Goal: Answer question/provide support

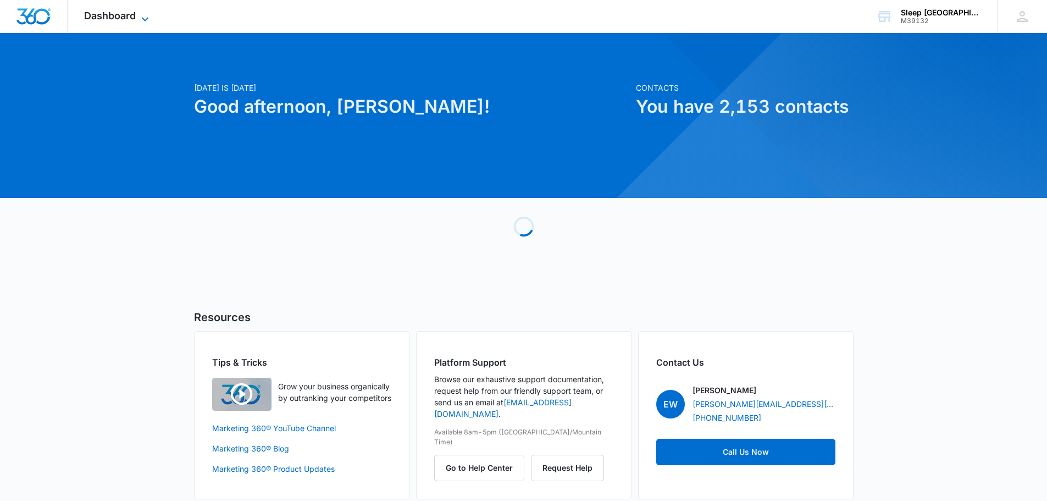
click at [119, 17] on span "Dashboard" at bounding box center [110, 16] width 52 height 12
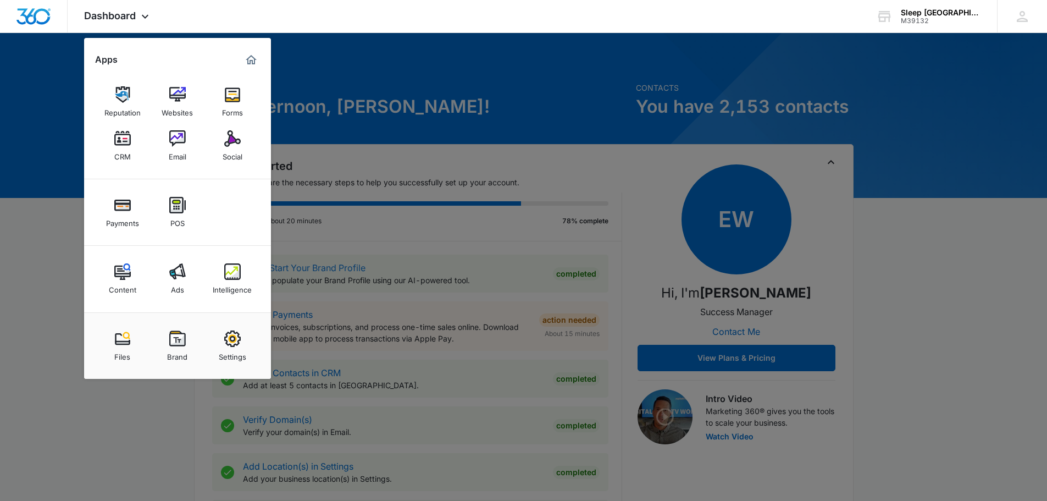
click at [245, 269] on link "Intelligence" at bounding box center [233, 279] width 42 height 42
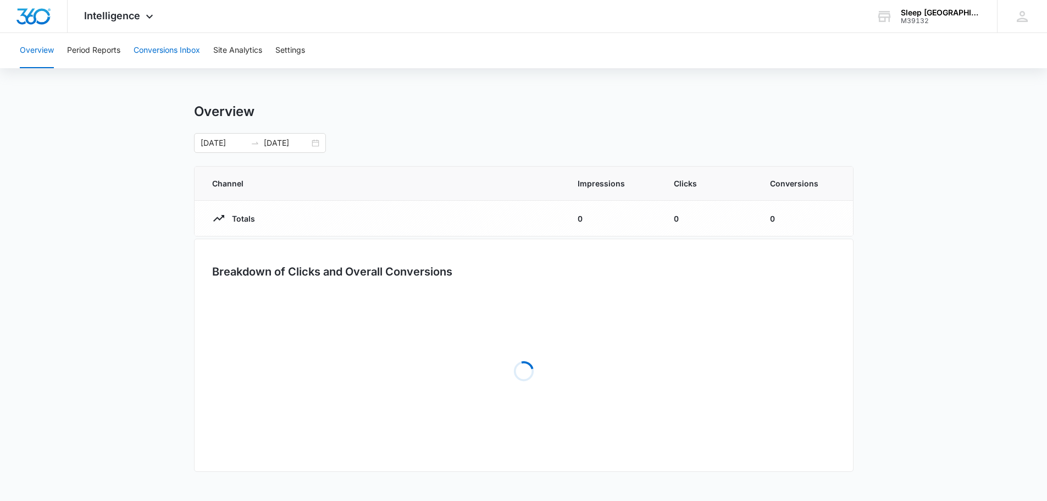
click at [172, 49] on button "Conversions Inbox" at bounding box center [167, 50] width 67 height 35
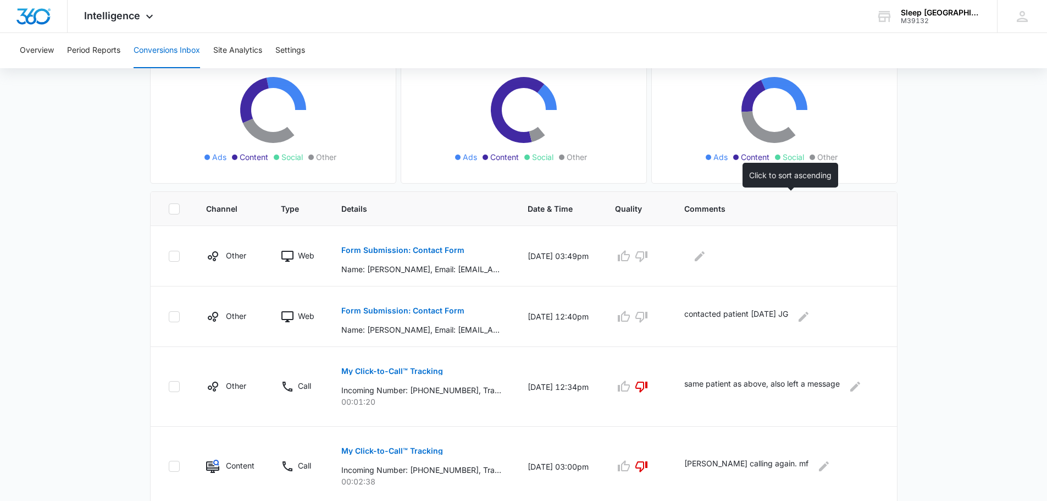
scroll to position [128, 0]
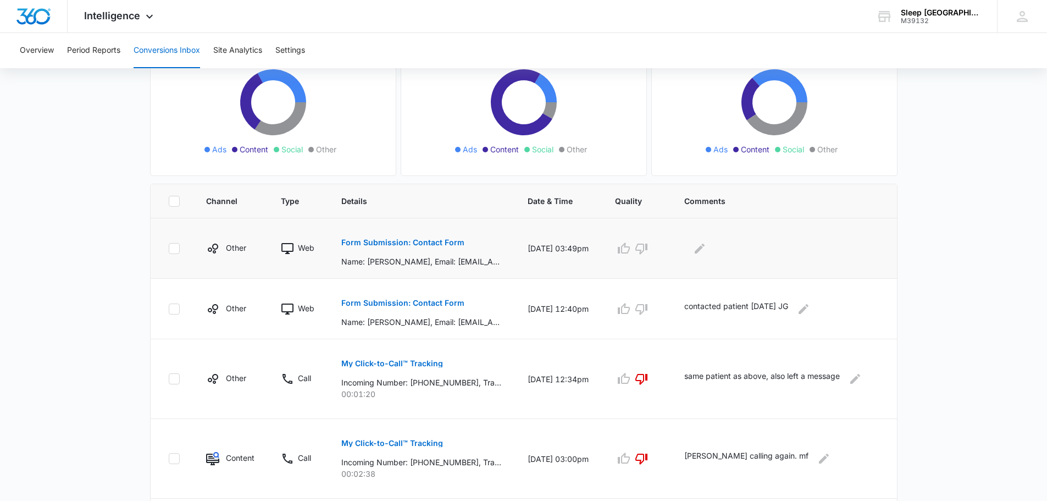
click at [434, 242] on p "Form Submission: Contact Form" at bounding box center [402, 243] width 123 height 8
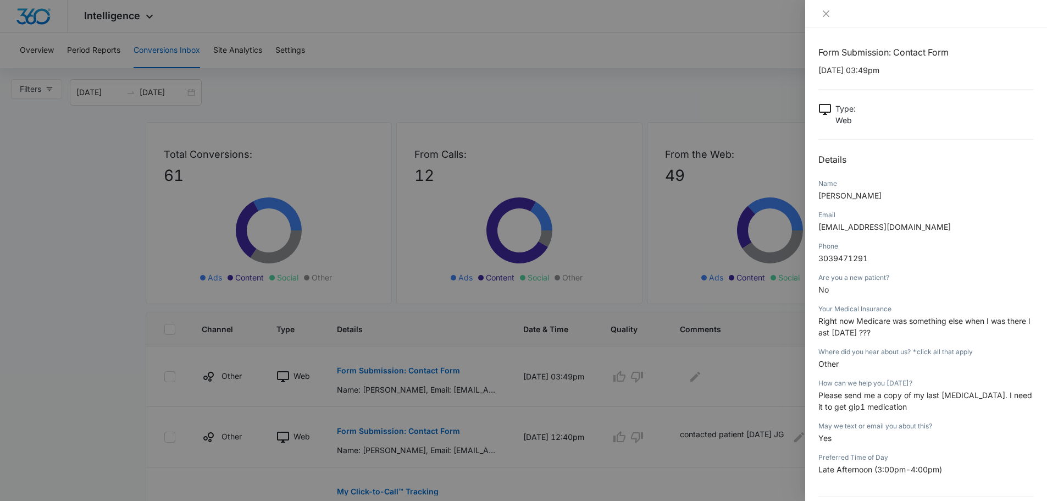
scroll to position [0, 0]
drag, startPoint x: 870, startPoint y: 257, endPoint x: 818, endPoint y: 259, distance: 52.3
click at [818, 259] on div "Form Submission: Contact Form [DATE] 03:49pm Type : Web Details Name [PERSON_NA…" at bounding box center [926, 264] width 242 height 473
copy span "3039471291"
click at [903, 233] on span "[EMAIL_ADDRESS][DOMAIN_NAME]" at bounding box center [885, 228] width 132 height 9
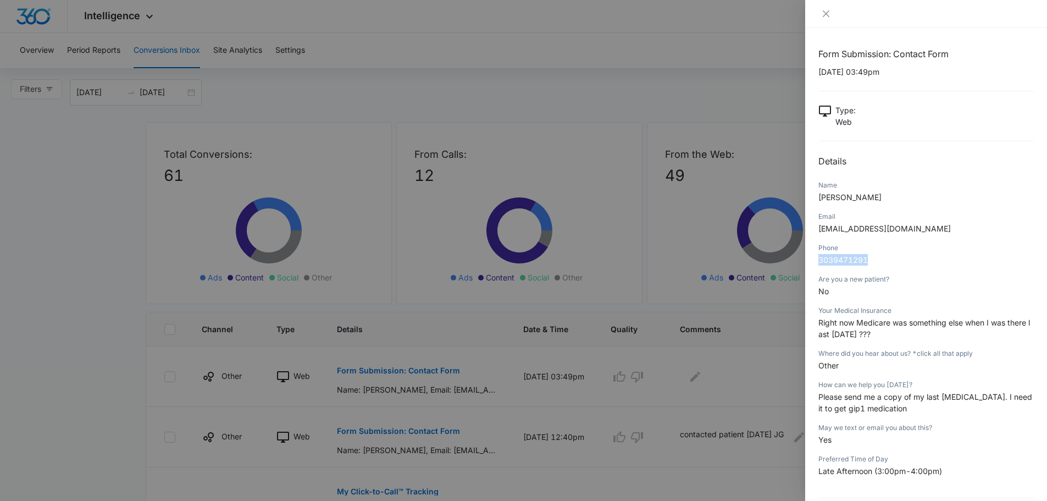
drag, startPoint x: 874, startPoint y: 257, endPoint x: 810, endPoint y: 259, distance: 63.8
click at [810, 259] on div "Form Submission: Contact Form [DATE] 03:49pm Type : Web Details Name [PERSON_NA…" at bounding box center [926, 264] width 242 height 473
copy span "3039471291"
click at [829, 12] on icon "close" at bounding box center [826, 13] width 7 height 7
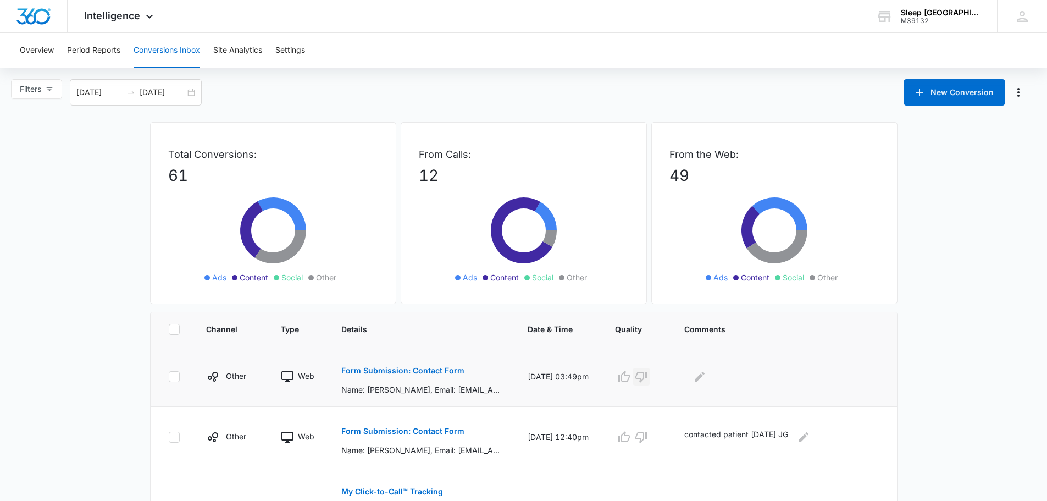
click at [648, 378] on icon "button" at bounding box center [641, 376] width 13 height 13
click at [705, 378] on icon "Edit Comments" at bounding box center [700, 376] width 10 height 10
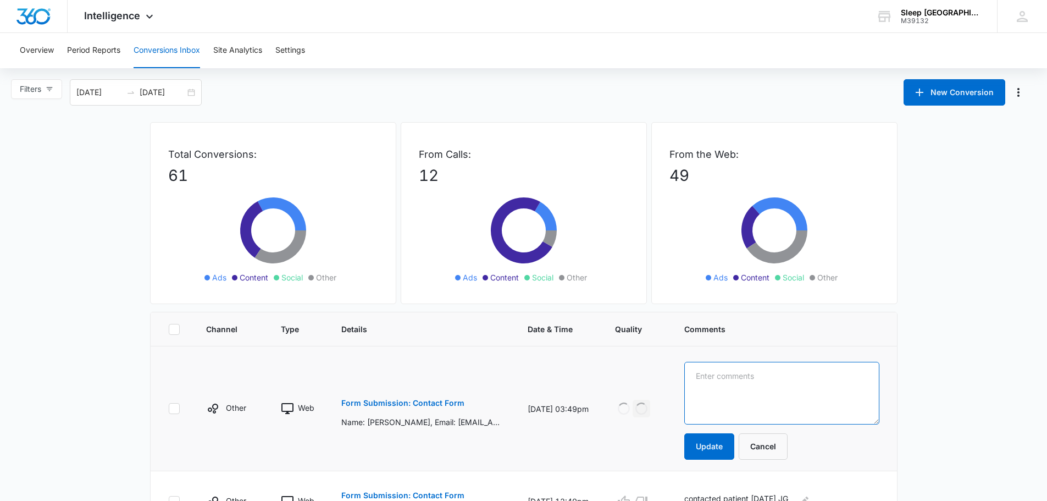
click at [733, 377] on textarea at bounding box center [781, 393] width 195 height 63
type textarea "do not have this patient in our system"
click at [731, 444] on button "Update" at bounding box center [709, 446] width 50 height 26
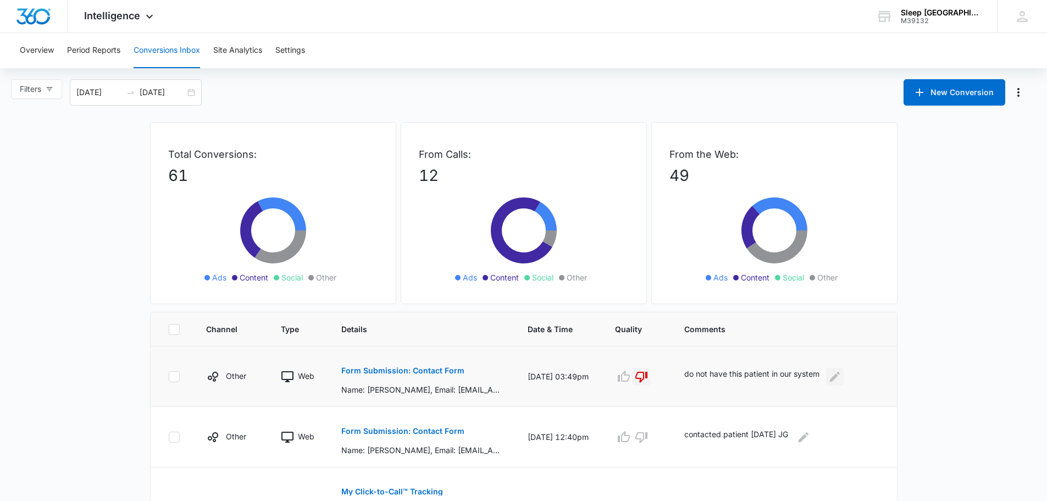
click at [840, 372] on icon "Edit Comments" at bounding box center [835, 376] width 10 height 10
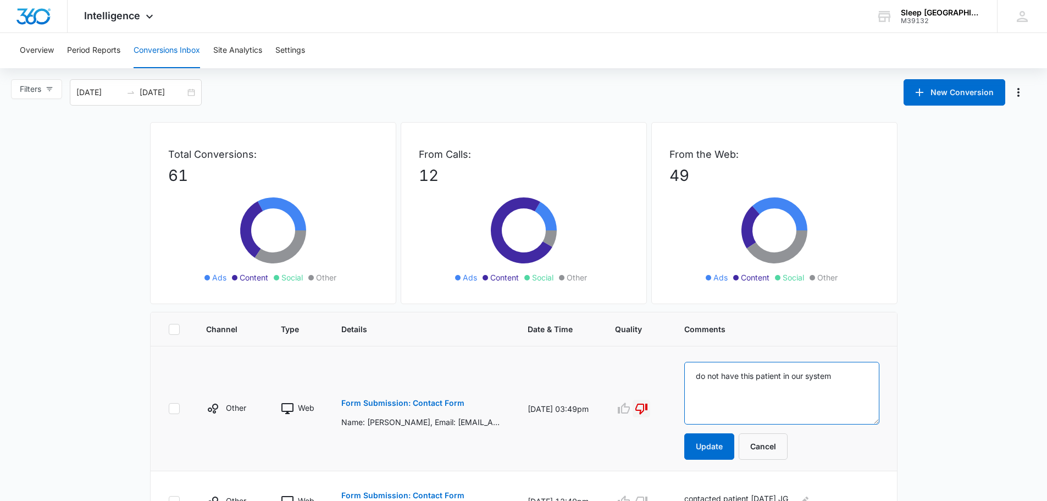
click at [846, 375] on textarea "do not have this patient in our system" at bounding box center [781, 393] width 195 height 63
type textarea "do not have this patient in our system- I called and left them a message about …"
click at [731, 443] on button "Update" at bounding box center [709, 446] width 50 height 26
